Goal: Task Accomplishment & Management: Use online tool/utility

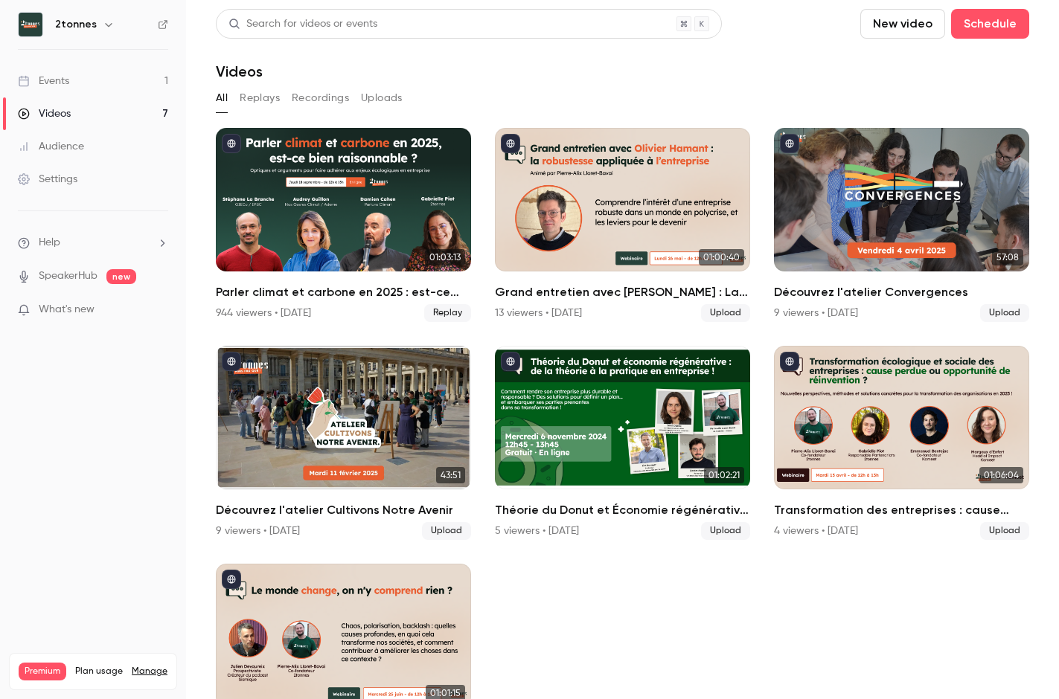
click at [664, 603] on ul "01:03:13 Parler climat et carbone en 2025 : est-ce bien raisonnable ? 944 viewe…" at bounding box center [622, 443] width 813 height 630
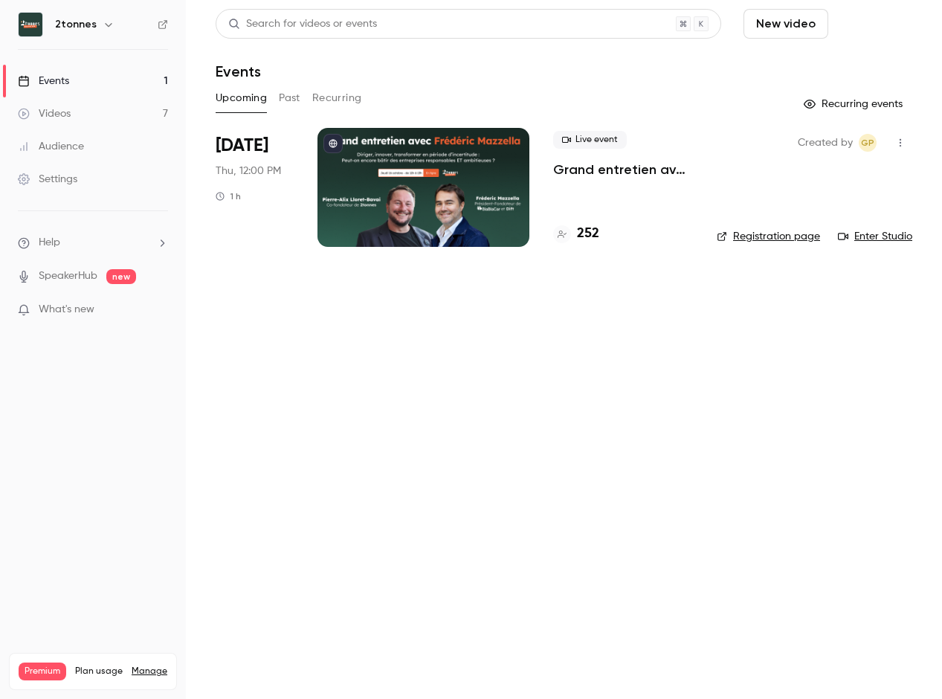
click at [856, 28] on button "Schedule" at bounding box center [874, 24] width 78 height 30
click at [807, 62] on div "One time event" at bounding box center [843, 64] width 113 height 15
